Goal: Contribute content

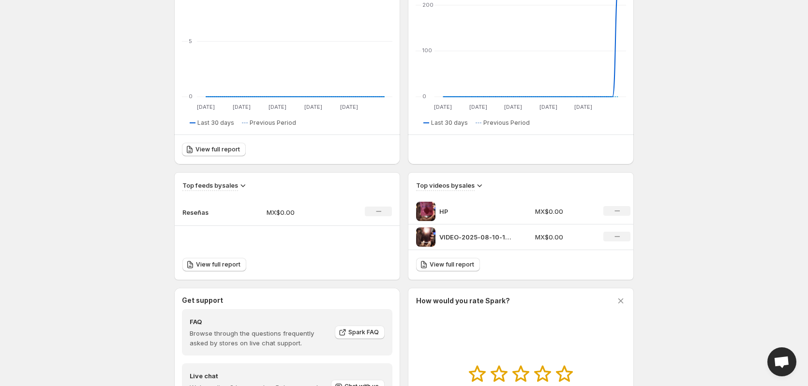
scroll to position [194, 0]
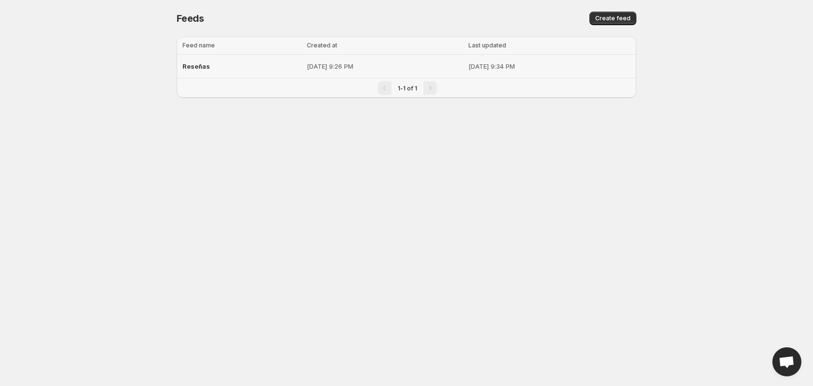
click at [304, 73] on td "[DATE] 9:26 PM" at bounding box center [385, 67] width 162 height 24
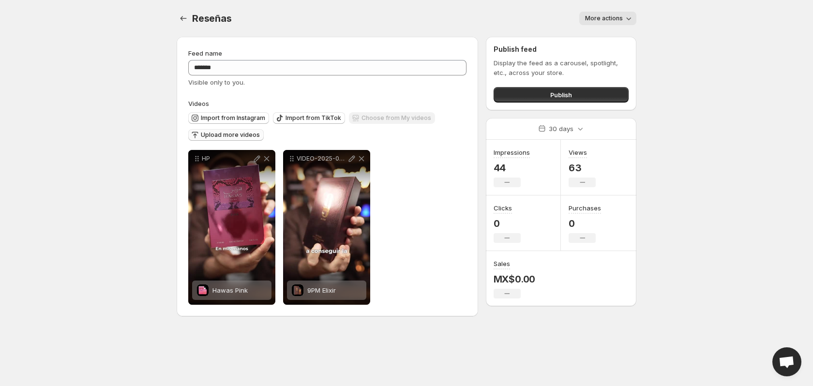
click at [220, 135] on span "Upload more videos" at bounding box center [230, 135] width 59 height 8
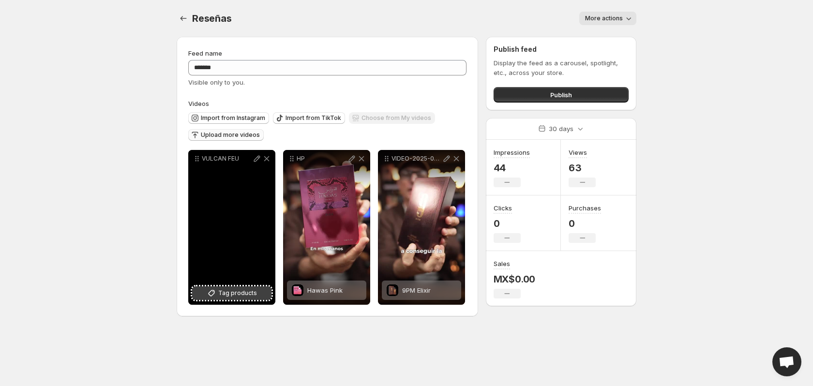
click at [222, 295] on span "Tag products" at bounding box center [237, 293] width 39 height 10
